Goal: Find specific page/section: Find specific page/section

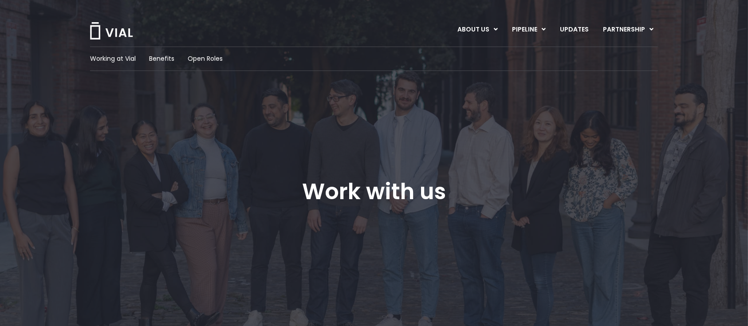
click at [124, 28] on img at bounding box center [111, 30] width 44 height 17
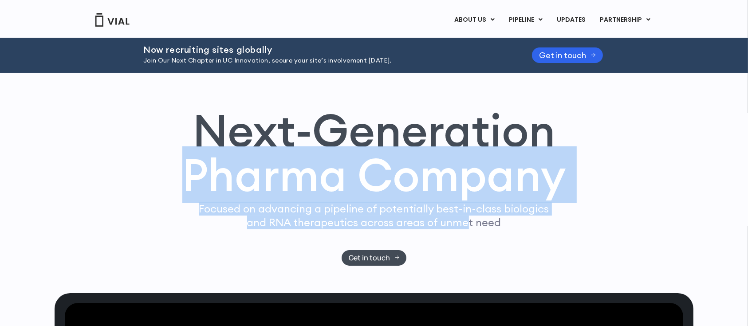
drag, startPoint x: 192, startPoint y: 204, endPoint x: 468, endPoint y: 226, distance: 277.7
click at [468, 226] on div "Next-Generation Pharma Company Focused on advancing a pipeline of potentially b…" at bounding box center [374, 186] width 568 height 157
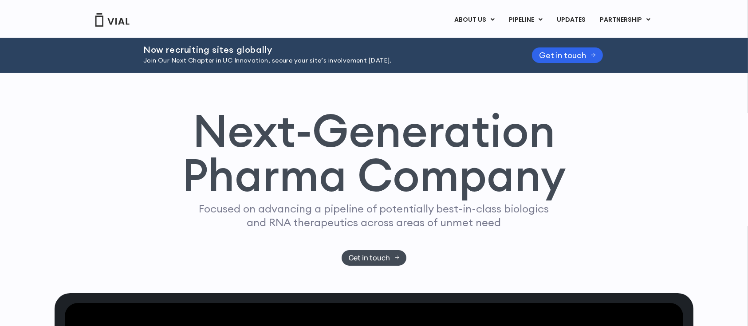
click at [492, 229] on p "Focused on advancing a pipeline of potentially best-in-class biologics and RNA …" at bounding box center [374, 216] width 358 height 28
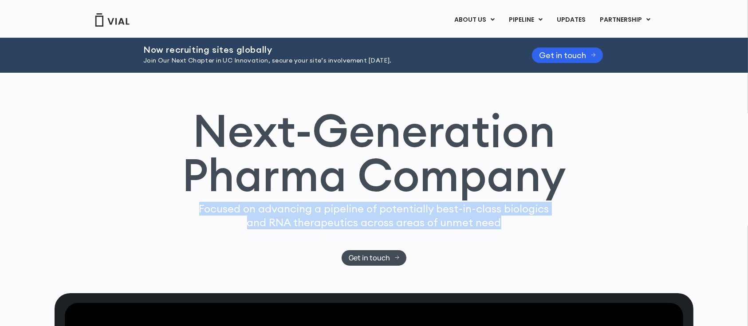
drag, startPoint x: 503, startPoint y: 223, endPoint x: 195, endPoint y: 210, distance: 309.0
click at [195, 210] on div "Next-Generation Pharma Company Focused on advancing a pipeline of potentially b…" at bounding box center [374, 186] width 568 height 157
copy p "Focused on advancing a pipeline of potentially best-in-class biologics and RNA …"
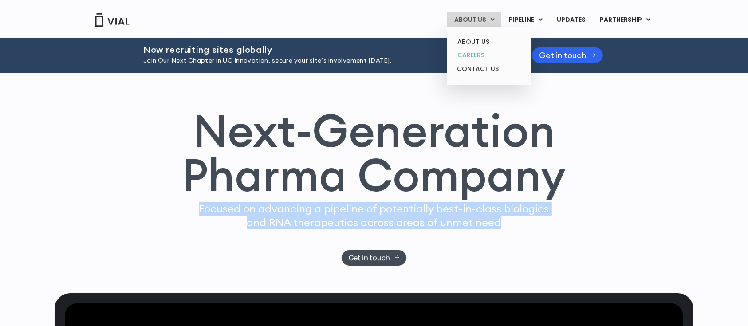
click at [479, 60] on link "CAREERS" at bounding box center [489, 55] width 78 height 14
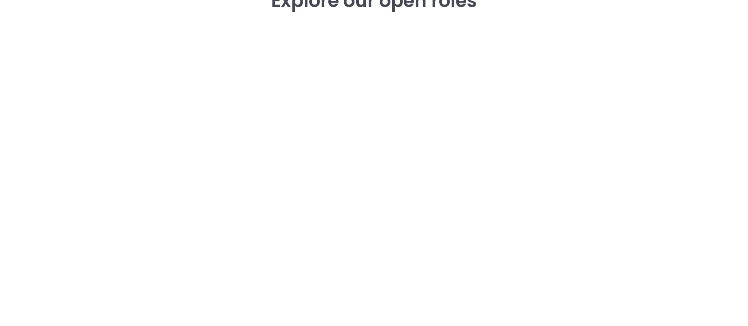
scroll to position [1412, 0]
